Goal: Information Seeking & Learning: Learn about a topic

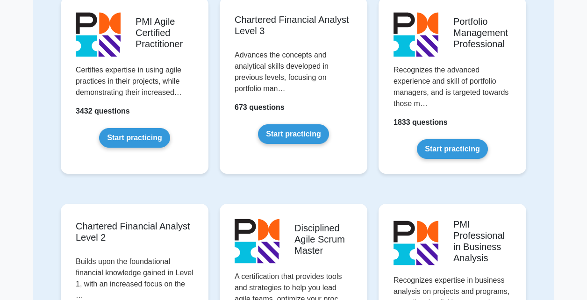
scroll to position [946, 0]
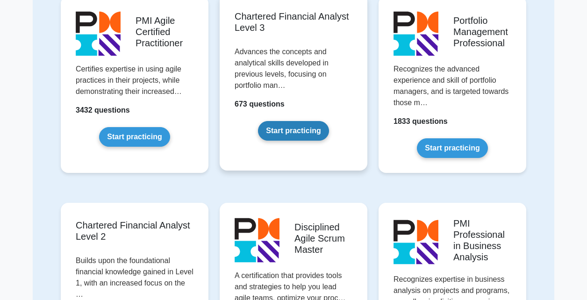
click at [293, 133] on link "Start practicing" at bounding box center [293, 131] width 71 height 20
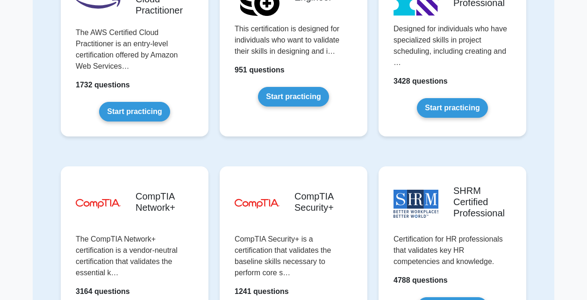
scroll to position [1614, 0]
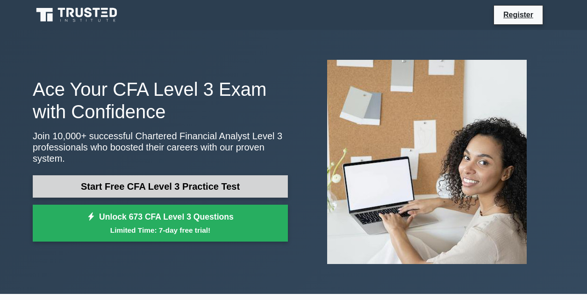
click at [174, 186] on link "Start Free CFA Level 3 Practice Test" at bounding box center [160, 186] width 255 height 22
